Goal: Information Seeking & Learning: Compare options

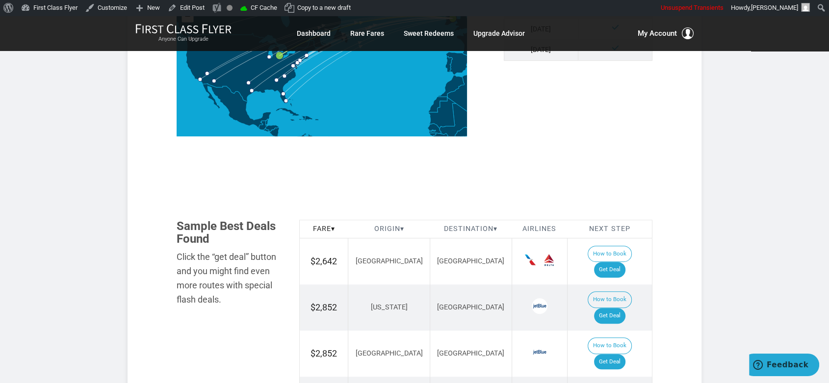
scroll to position [545, 0]
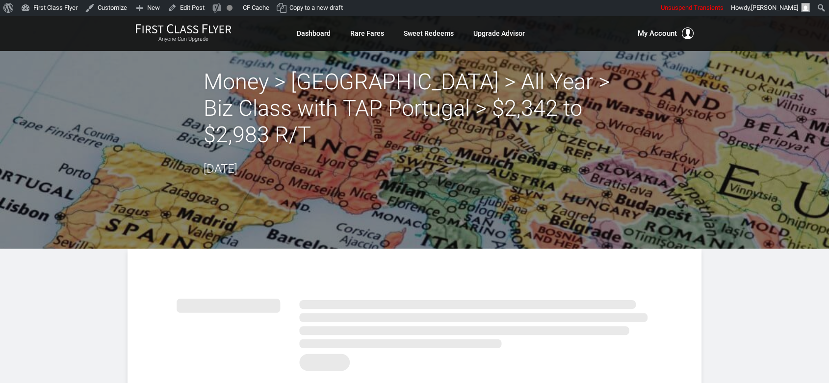
drag, startPoint x: 802, startPoint y: 286, endPoint x: 780, endPoint y: 270, distance: 26.4
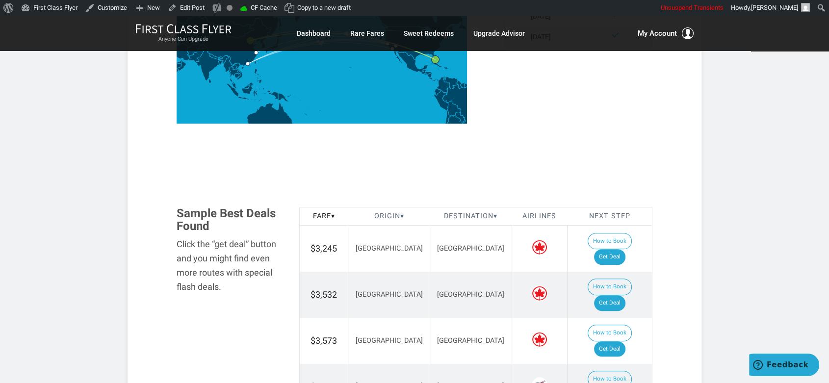
scroll to position [491, 0]
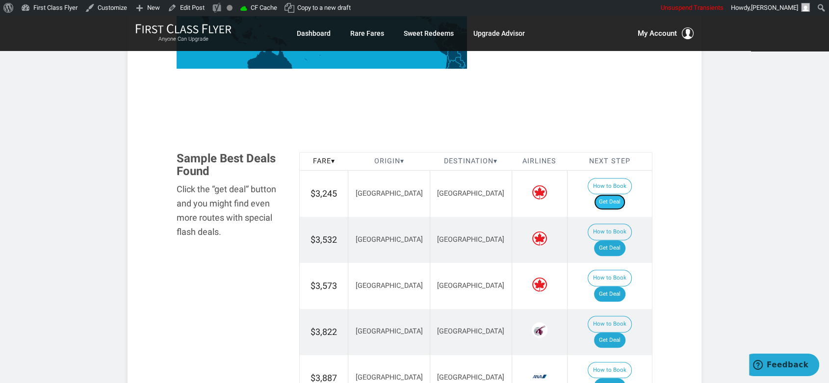
click at [617, 194] on link "Get Deal" at bounding box center [609, 202] width 31 height 16
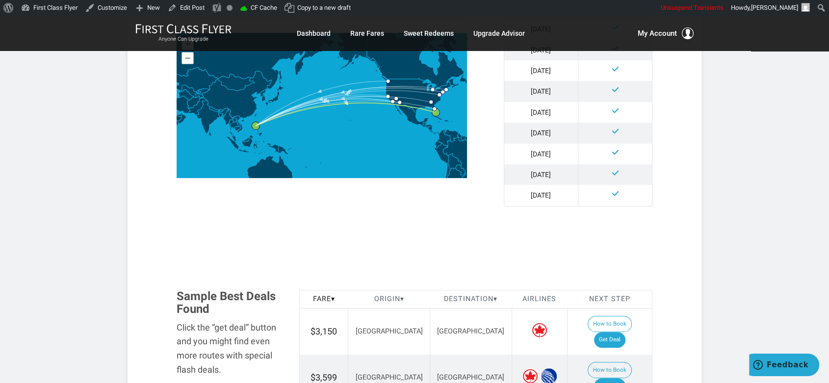
scroll to position [600, 0]
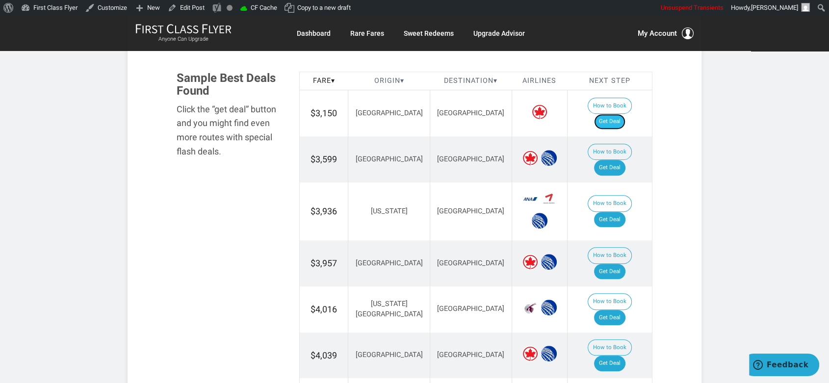
click at [614, 114] on link "Get Deal" at bounding box center [609, 122] width 31 height 16
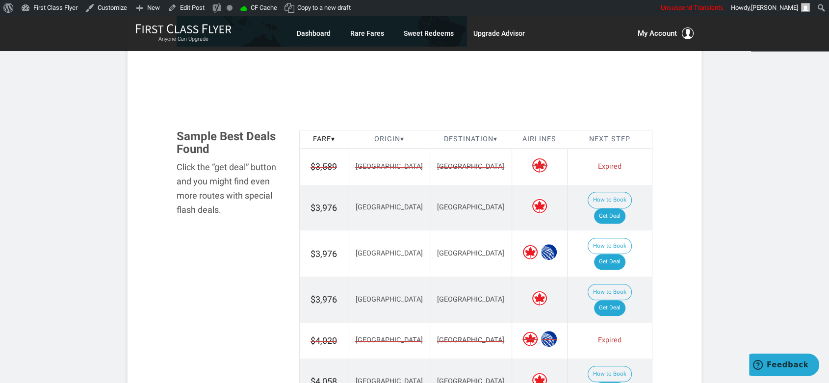
scroll to position [545, 0]
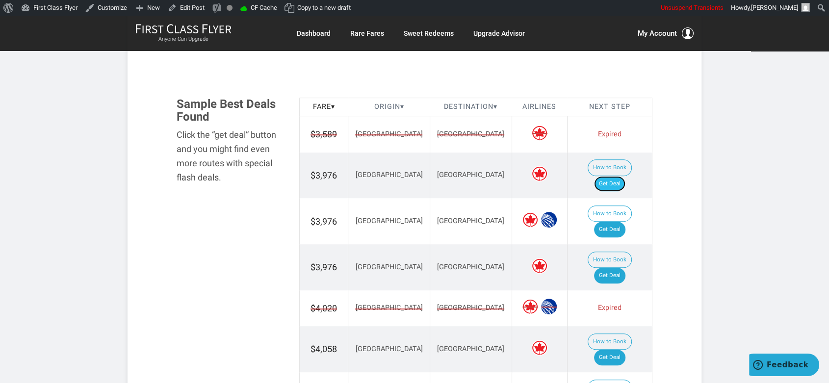
click at [619, 176] on link "Get Deal" at bounding box center [609, 184] width 31 height 16
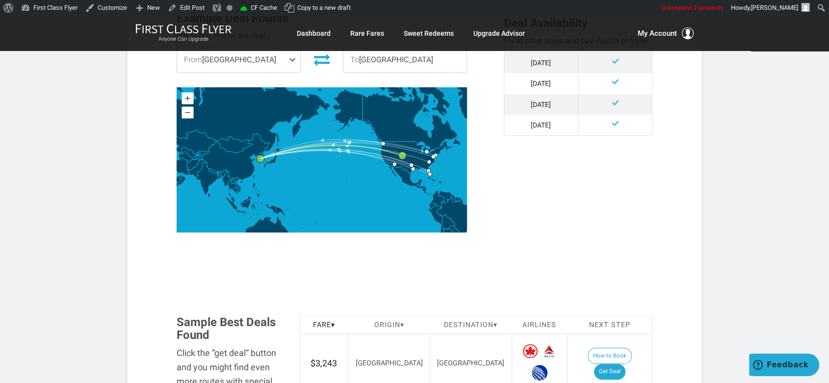
scroll to position [491, 0]
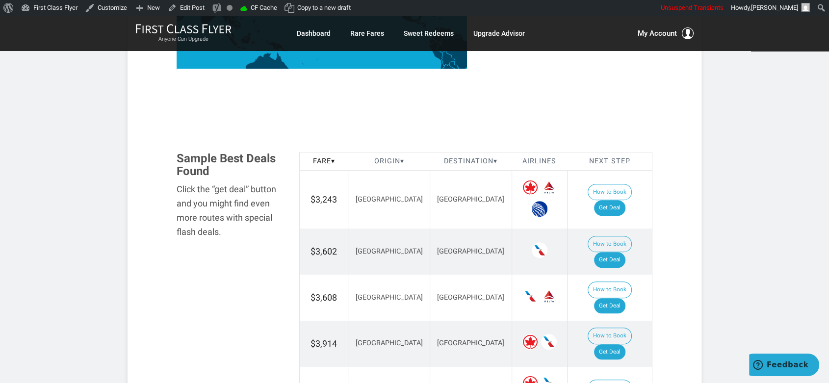
click at [632, 194] on td "How to Book Get Deal" at bounding box center [609, 200] width 85 height 58
click at [626, 203] on link "Get Deal" at bounding box center [609, 208] width 31 height 16
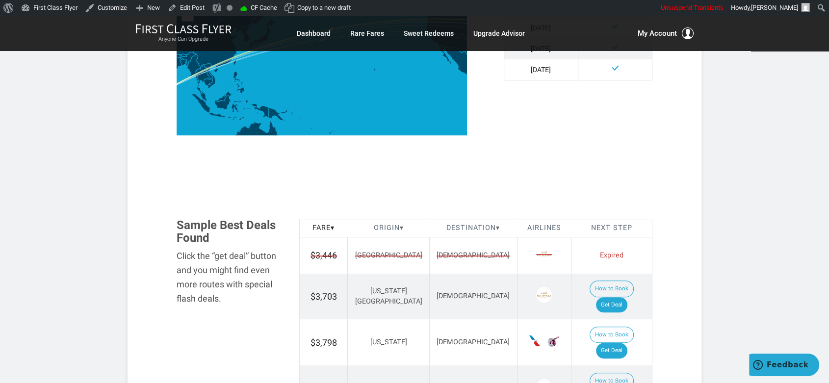
scroll to position [491, 0]
